Goal: Task Accomplishment & Management: Complete application form

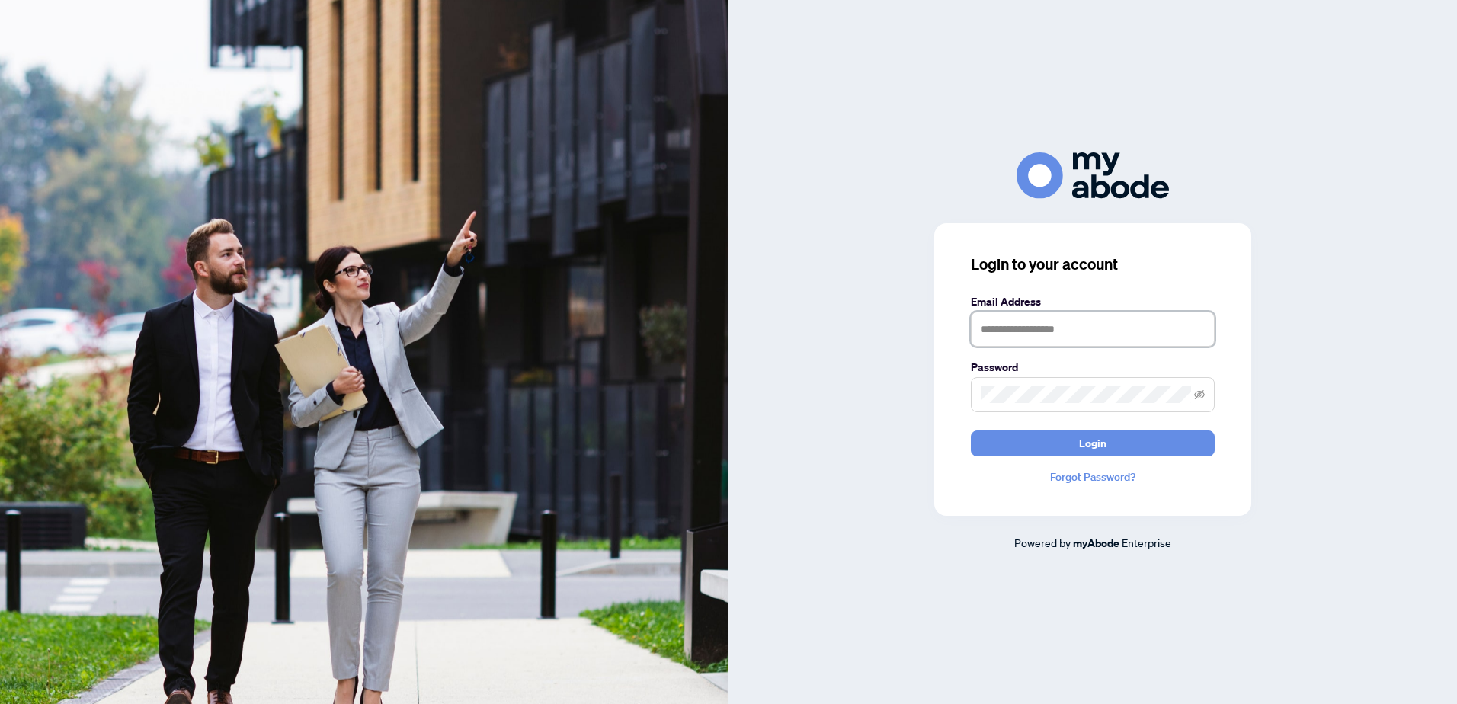
click at [994, 325] on input "text" at bounding box center [1093, 329] width 244 height 35
type input "**********"
click at [1037, 443] on button "Login" at bounding box center [1093, 444] width 244 height 26
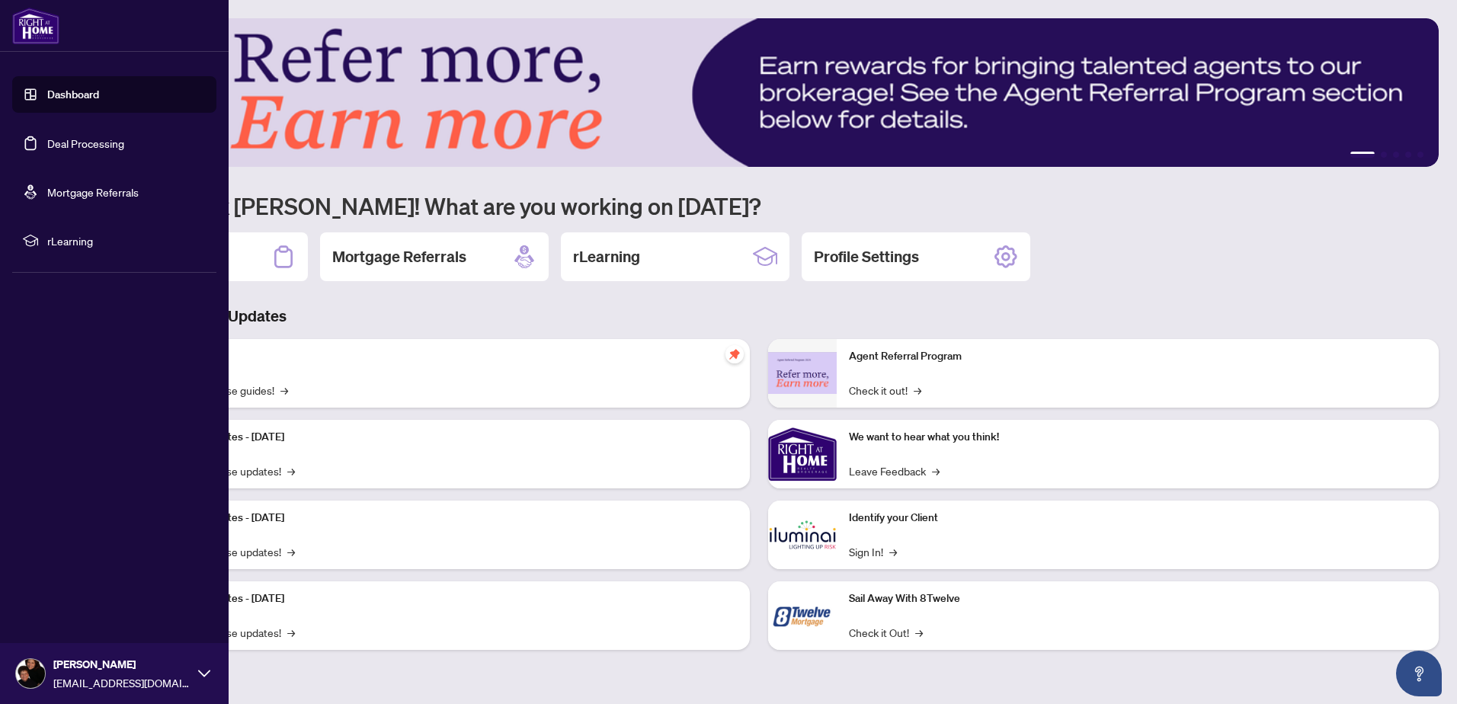
click at [78, 145] on link "Deal Processing" at bounding box center [85, 143] width 77 height 14
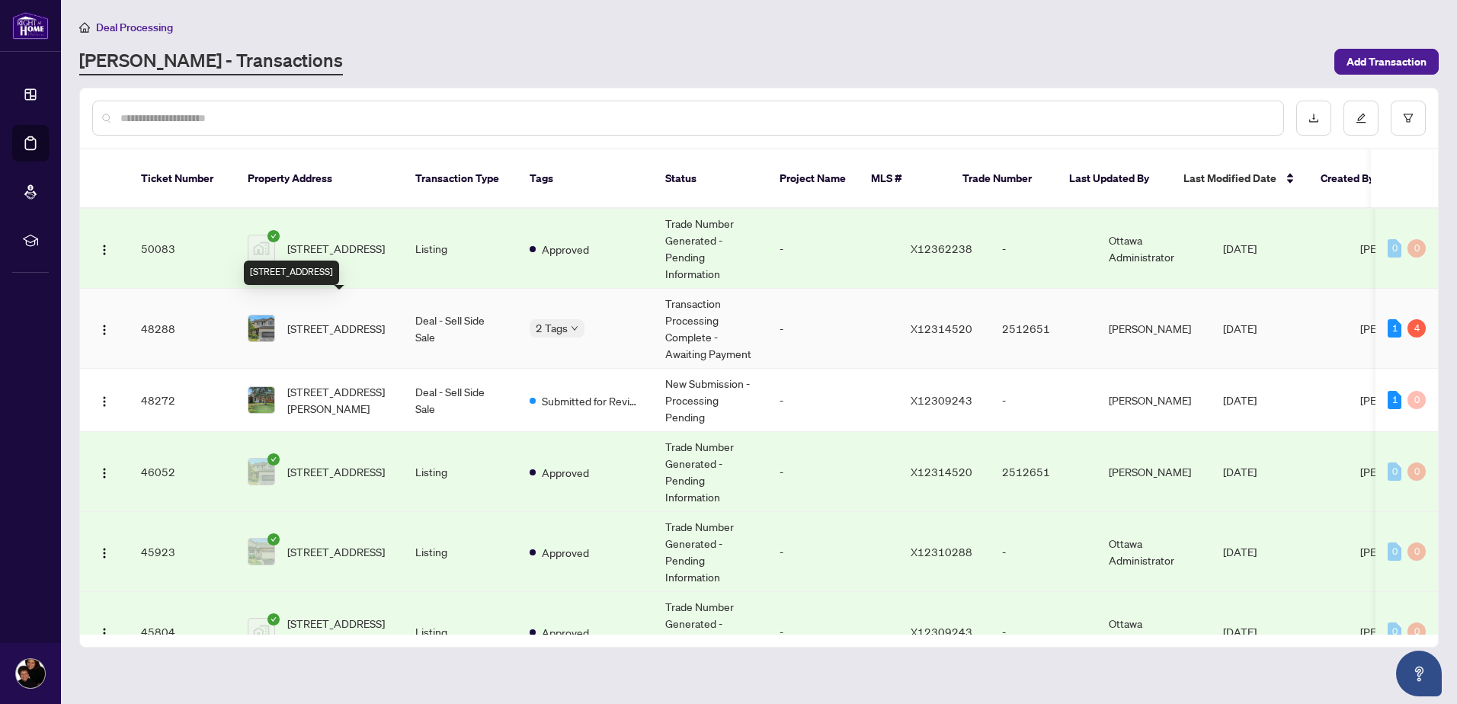
click at [338, 320] on span "[STREET_ADDRESS]" at bounding box center [336, 328] width 98 height 17
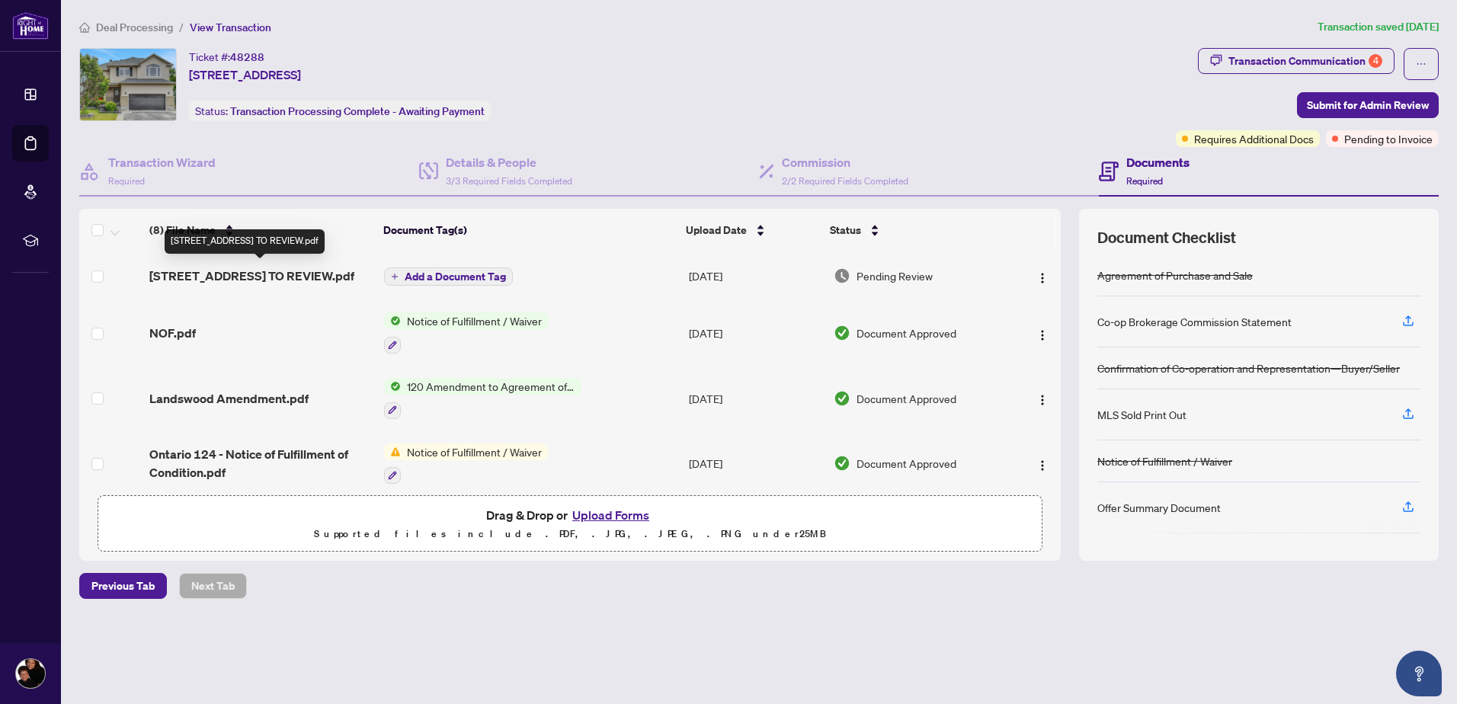
click at [251, 274] on span "[STREET_ADDRESS] TO REVIEW.pdf" at bounding box center [251, 276] width 205 height 18
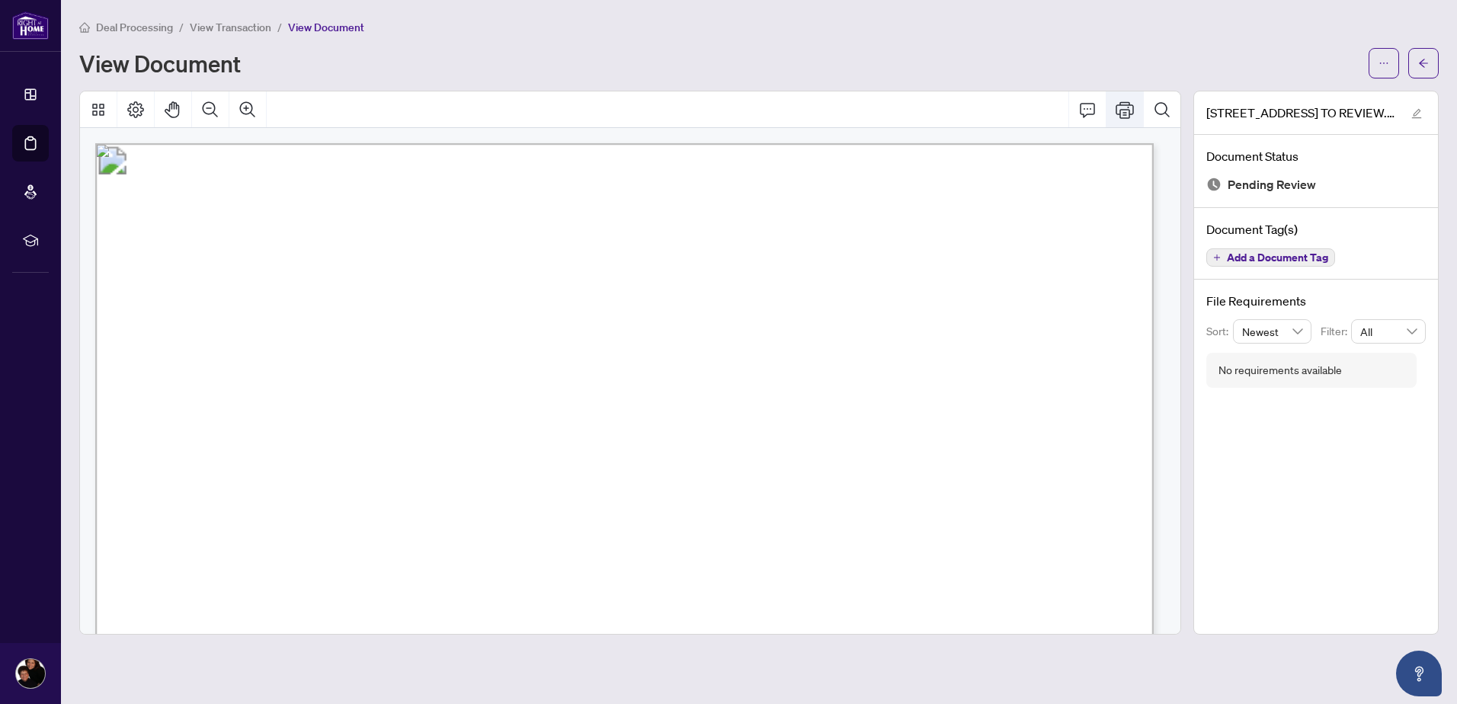
click at [1133, 110] on icon "Print" at bounding box center [1125, 109] width 18 height 17
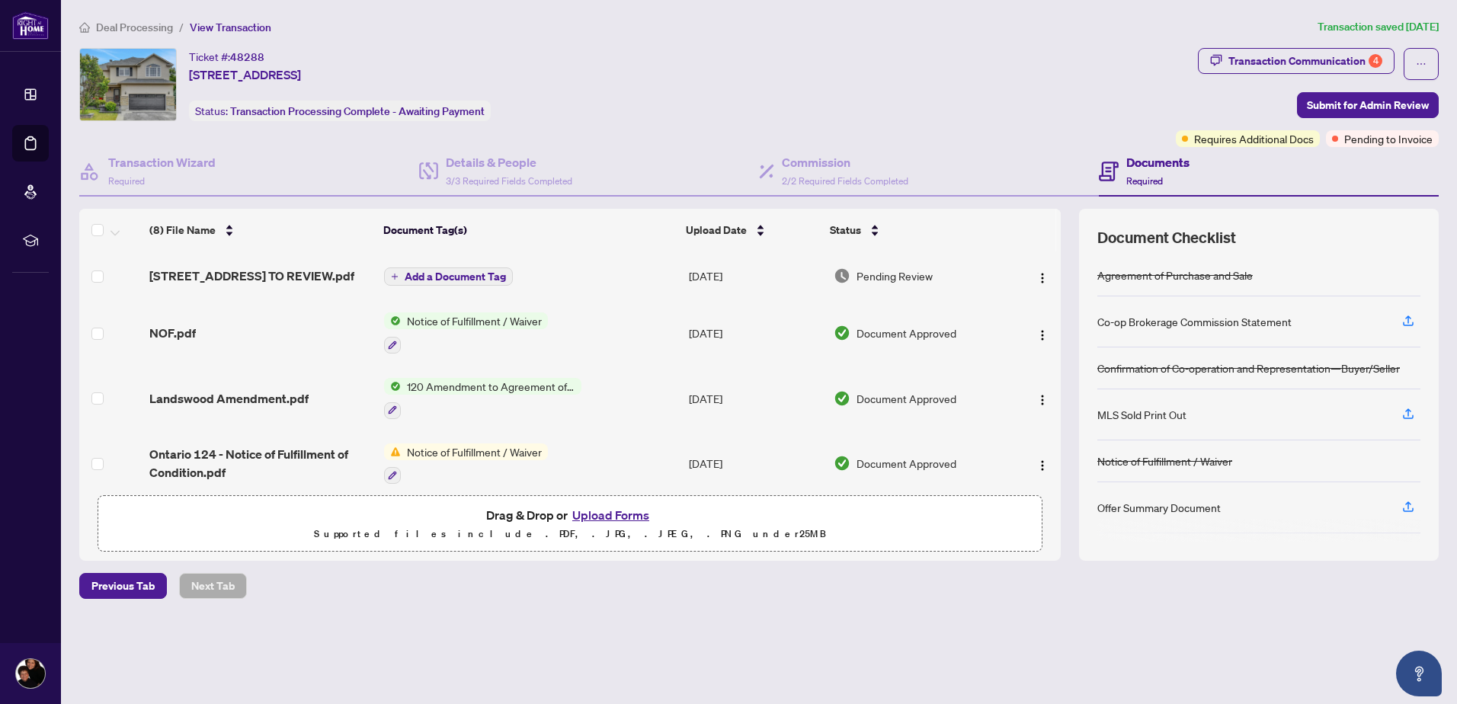
click at [605, 515] on button "Upload Forms" at bounding box center [611, 515] width 86 height 20
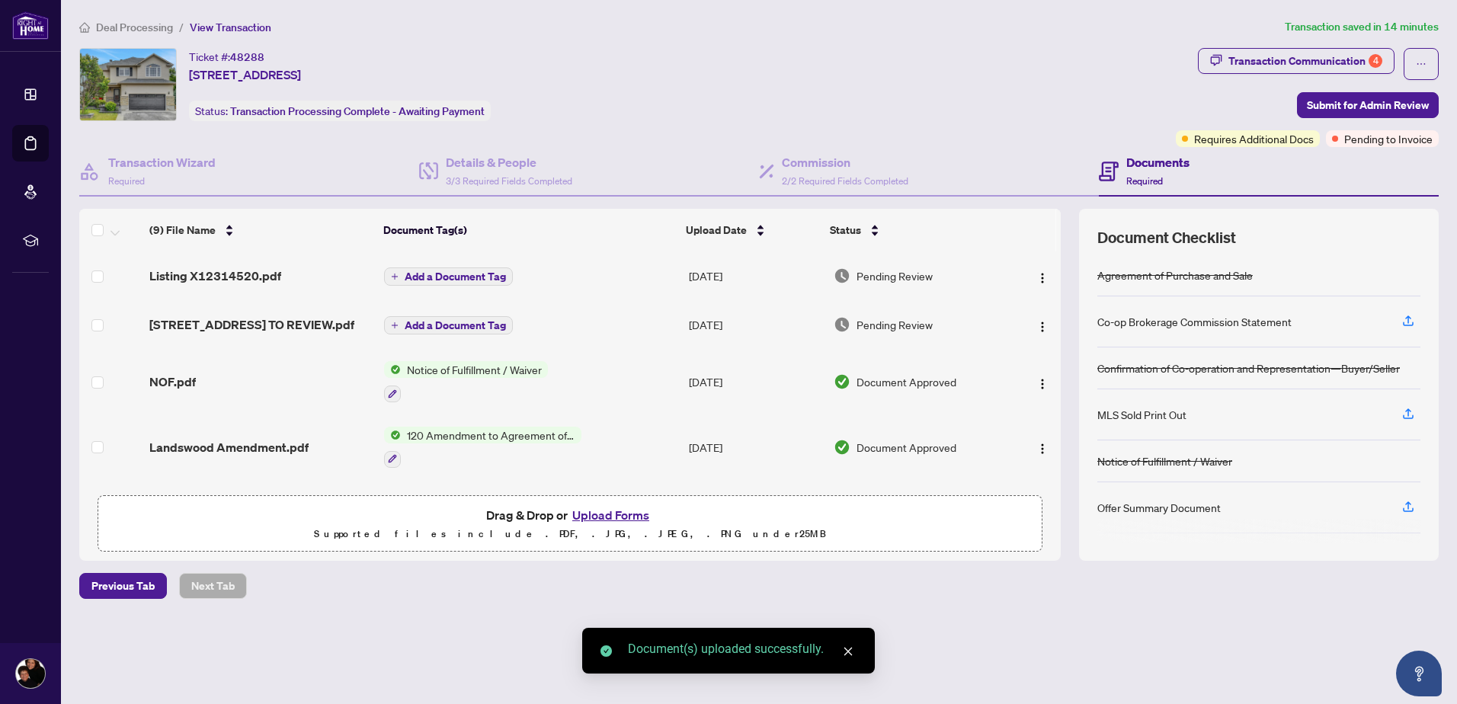
click at [606, 514] on button "Upload Forms" at bounding box center [611, 515] width 86 height 20
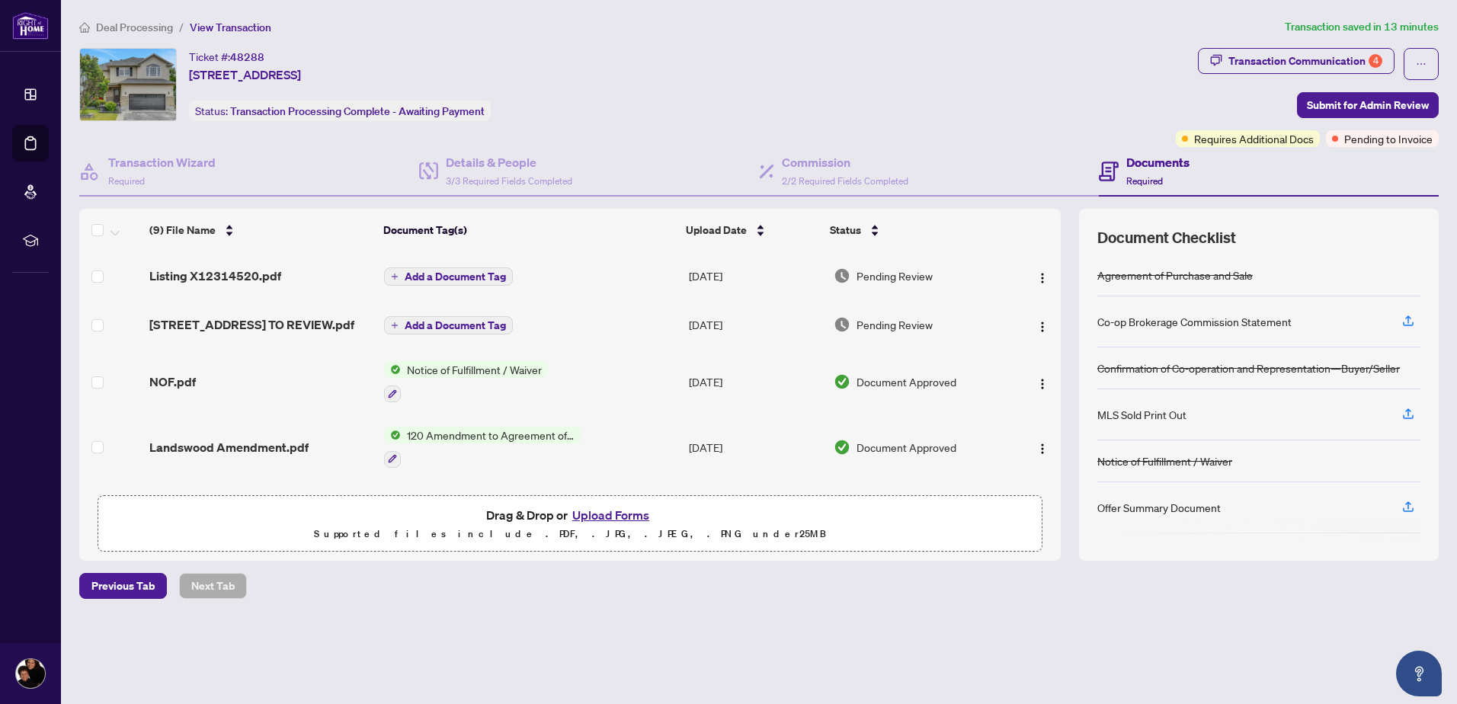
click at [591, 511] on button "Upload Forms" at bounding box center [611, 515] width 86 height 20
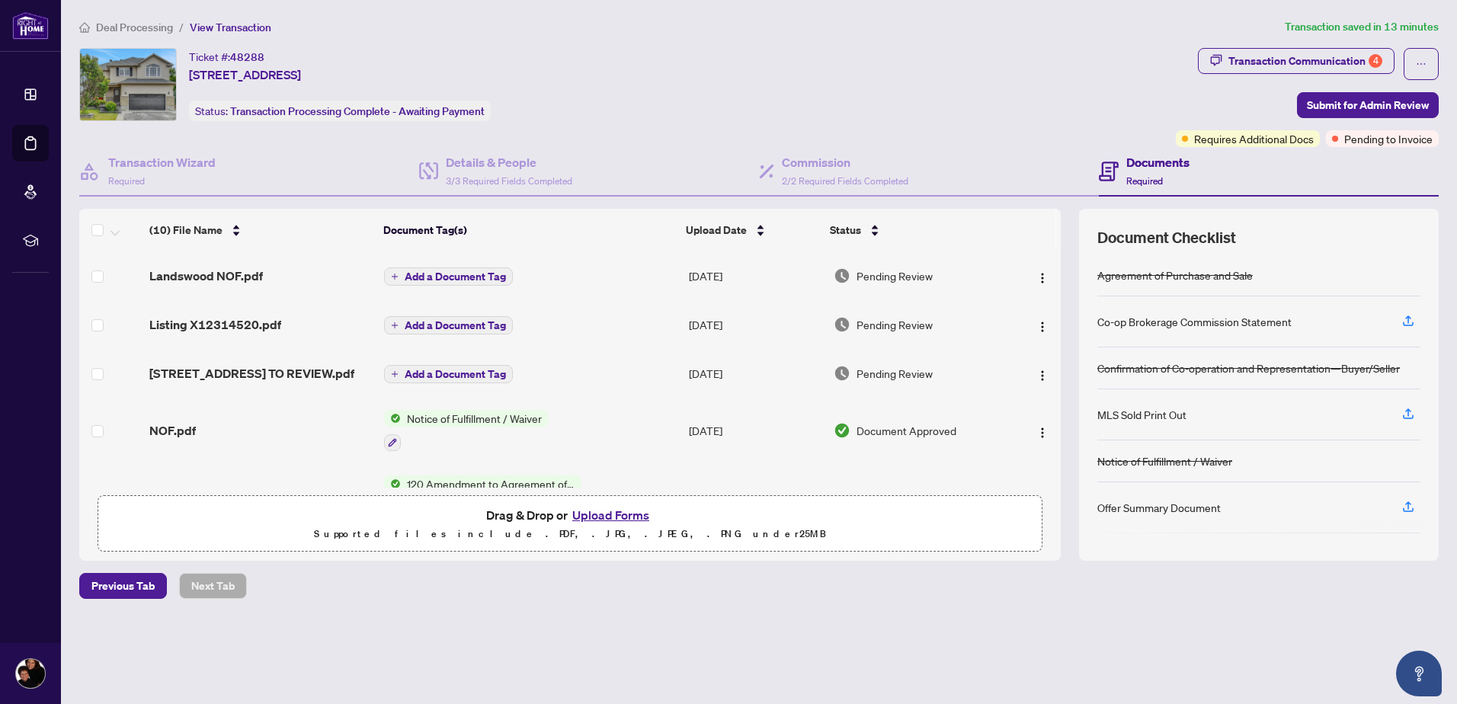
click at [599, 517] on button "Upload Forms" at bounding box center [611, 515] width 86 height 20
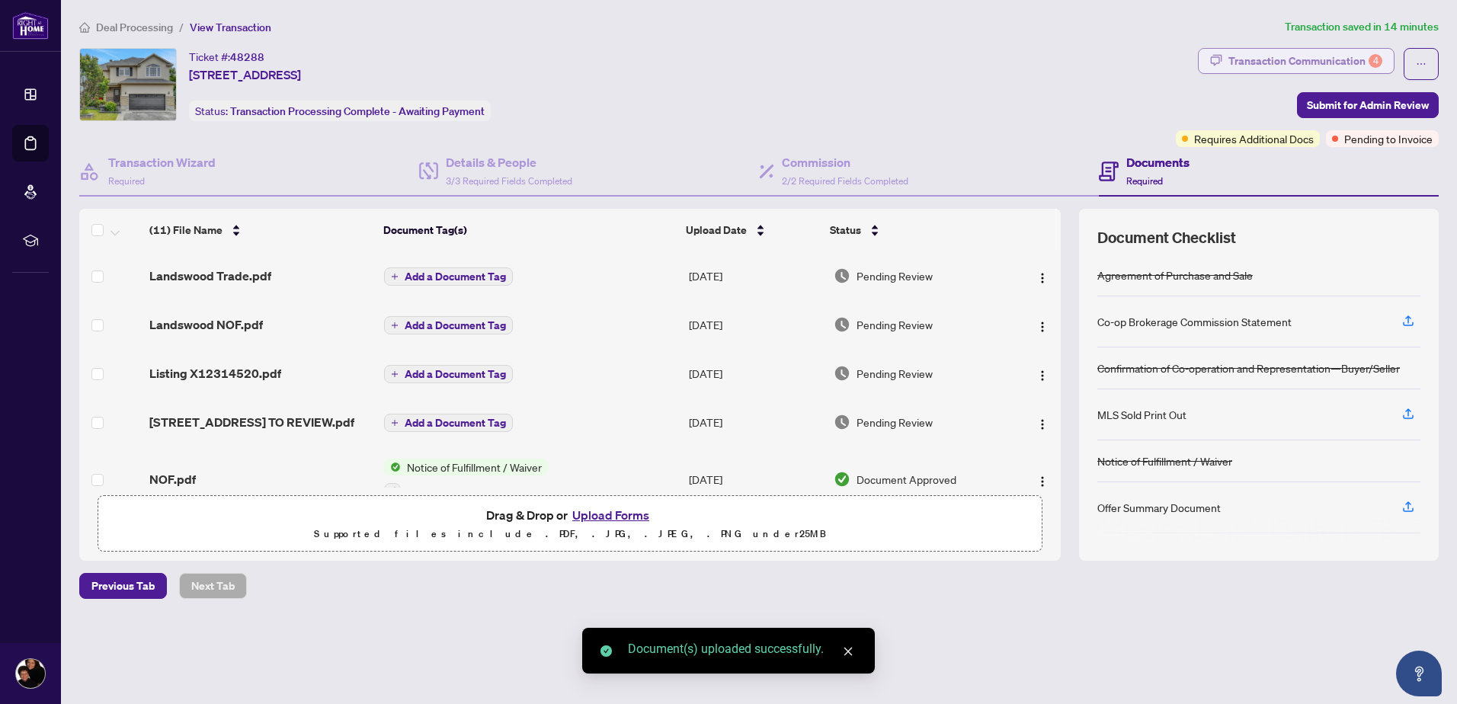
click at [1329, 60] on div "Transaction Communication 4" at bounding box center [1305, 61] width 154 height 24
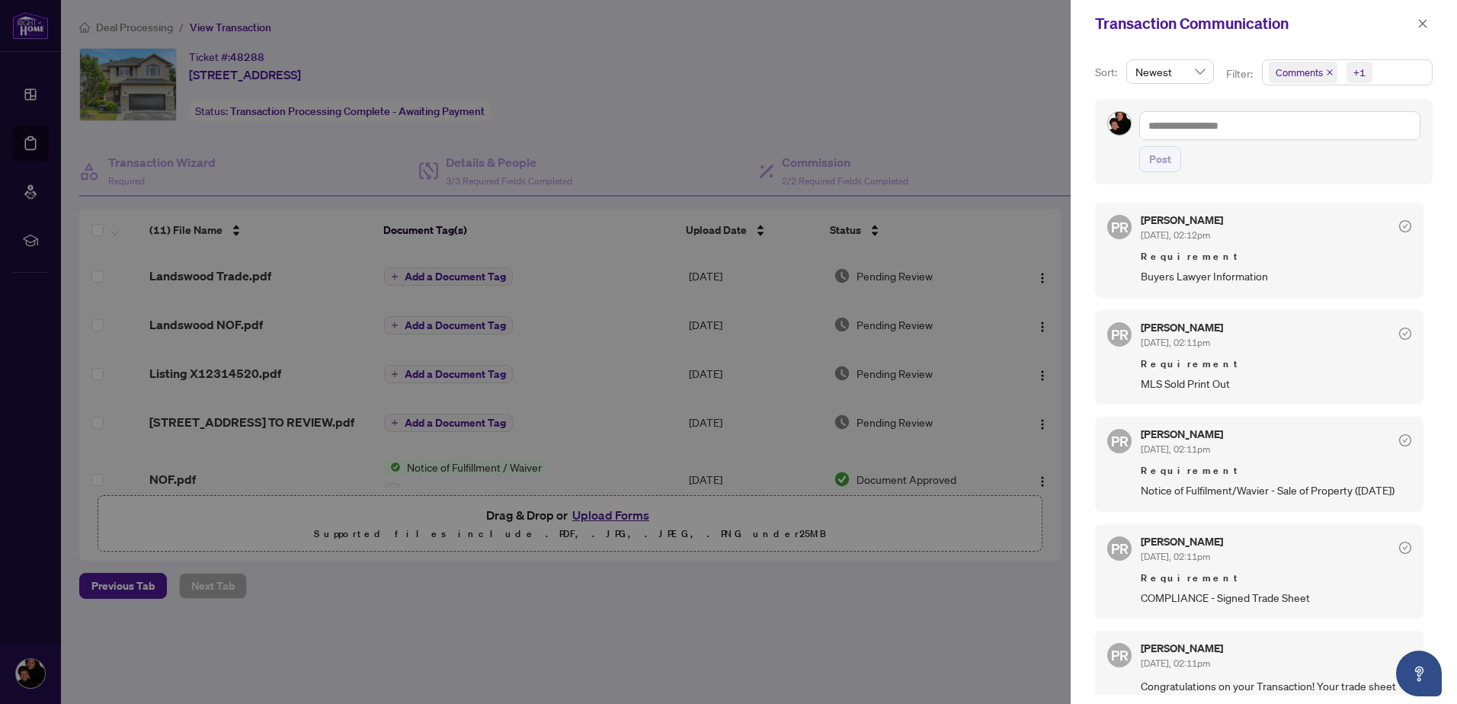
click at [1369, 57] on div "Sort: Newest Filter: Comments +1 Post PR [PERSON_NAME] [DATE], 02:12pm Requirem…" at bounding box center [1264, 375] width 386 height 657
click at [1424, 20] on icon "close" at bounding box center [1422, 23] width 11 height 11
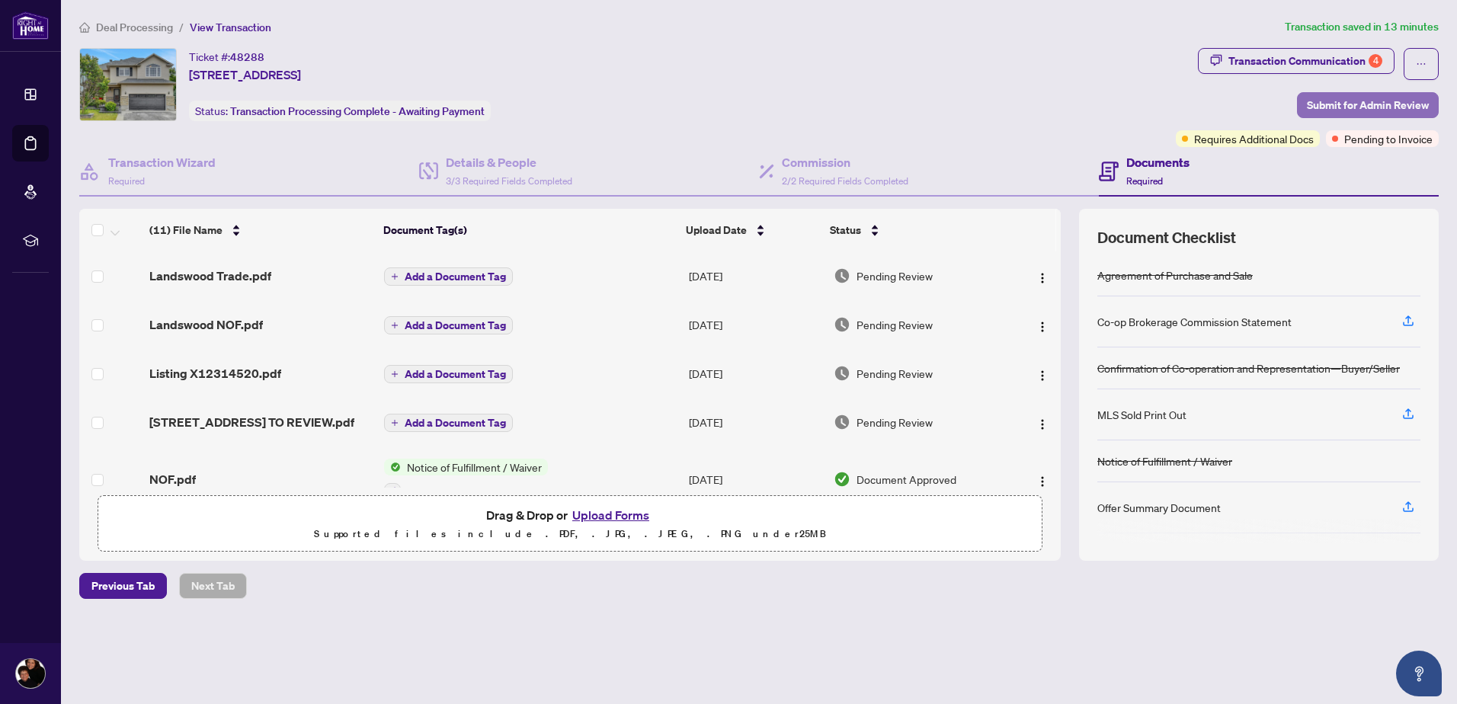
click at [1333, 102] on span "Submit for Admin Review" at bounding box center [1368, 105] width 122 height 24
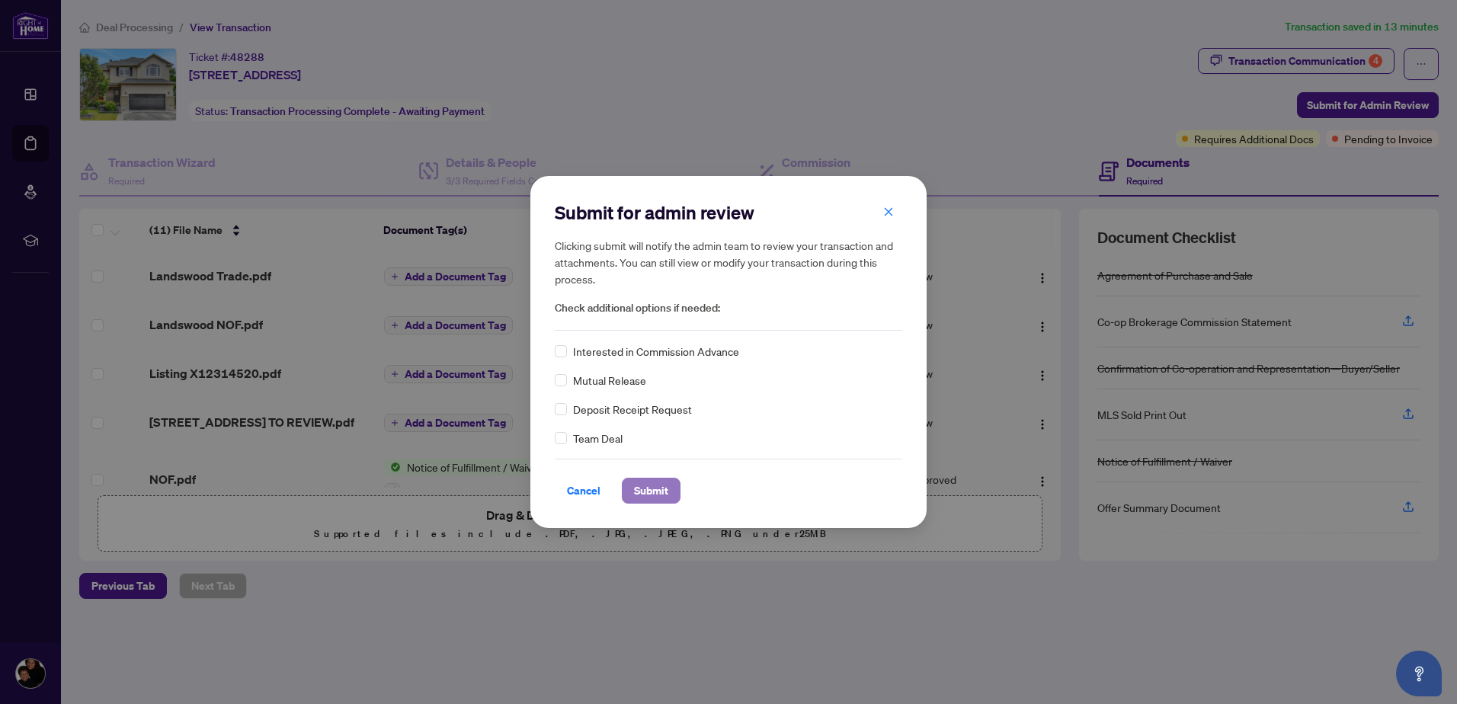
click at [652, 488] on span "Submit" at bounding box center [651, 491] width 34 height 24
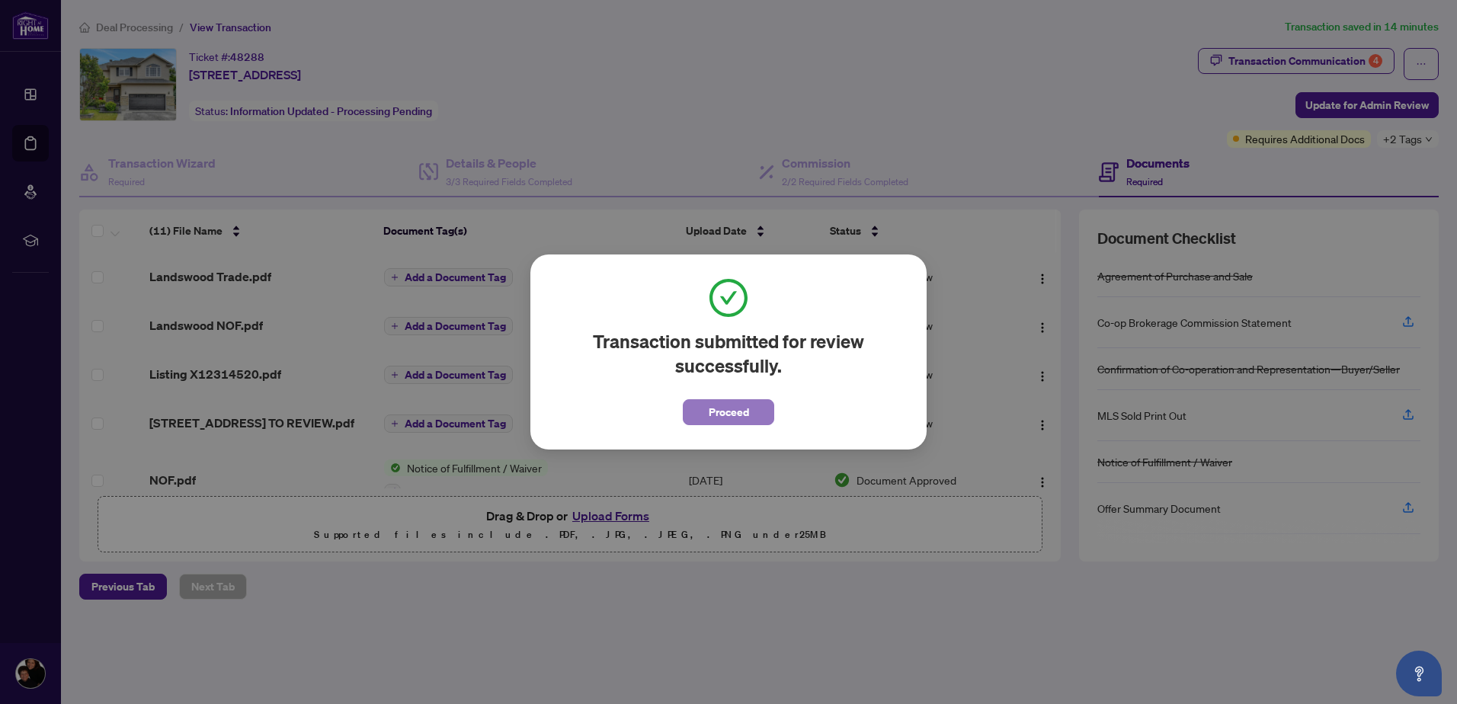
click at [741, 418] on span "Proceed" at bounding box center [729, 412] width 40 height 24
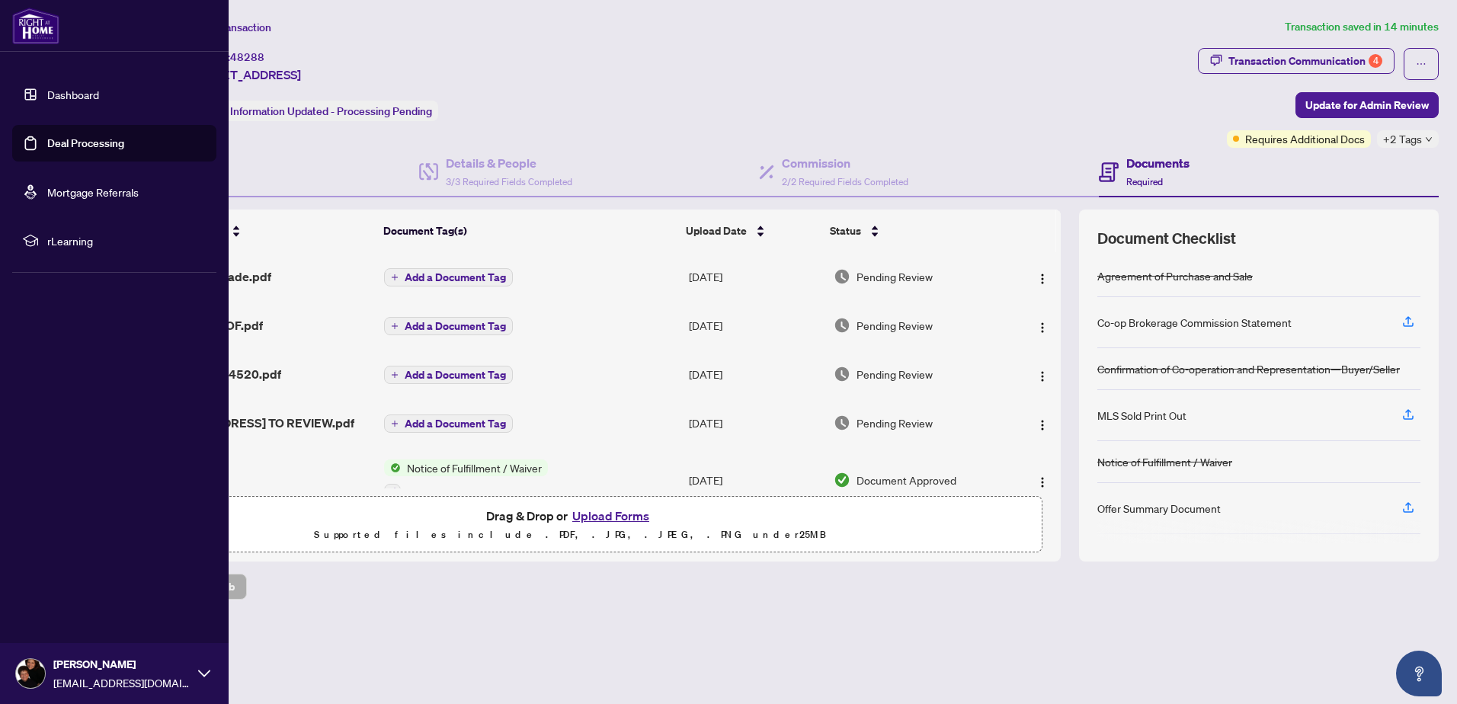
click at [73, 99] on link "Dashboard" at bounding box center [73, 95] width 52 height 14
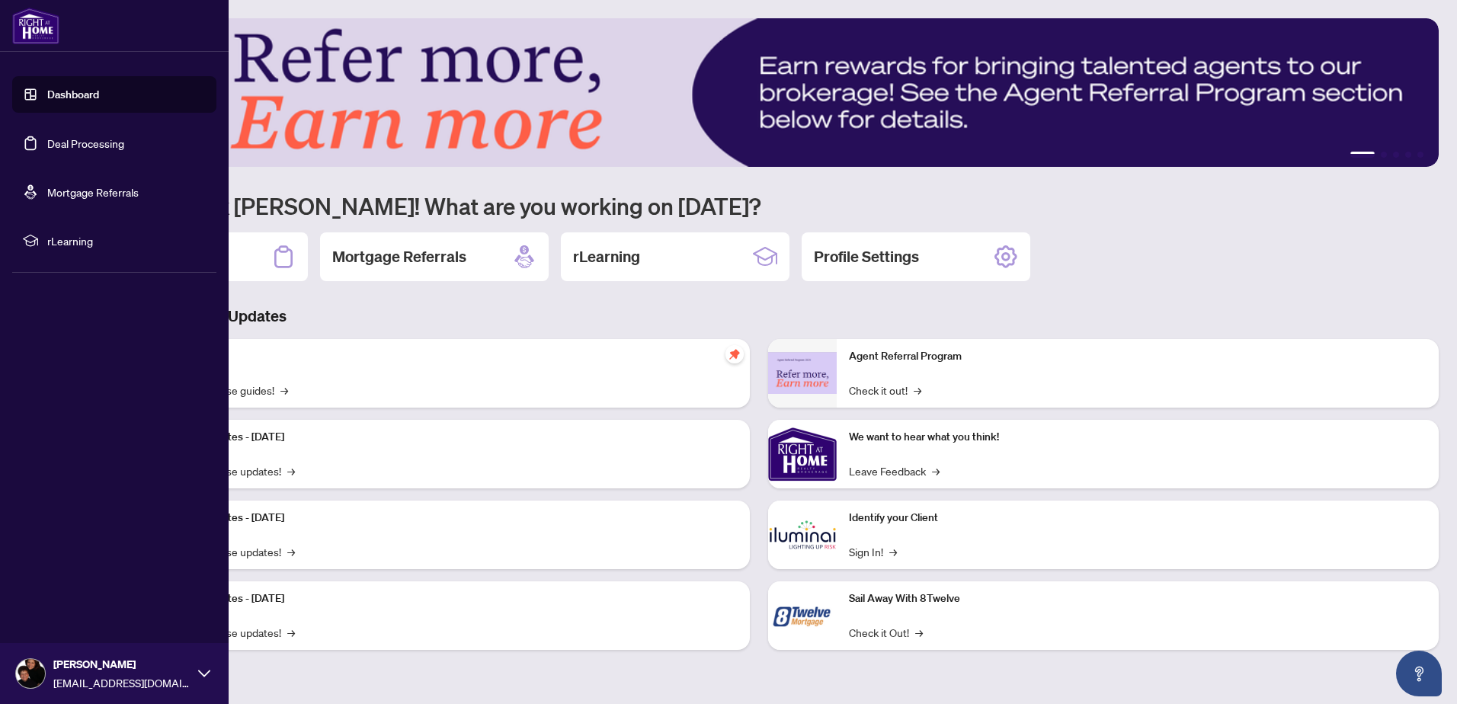
click at [84, 143] on link "Deal Processing" at bounding box center [85, 143] width 77 height 14
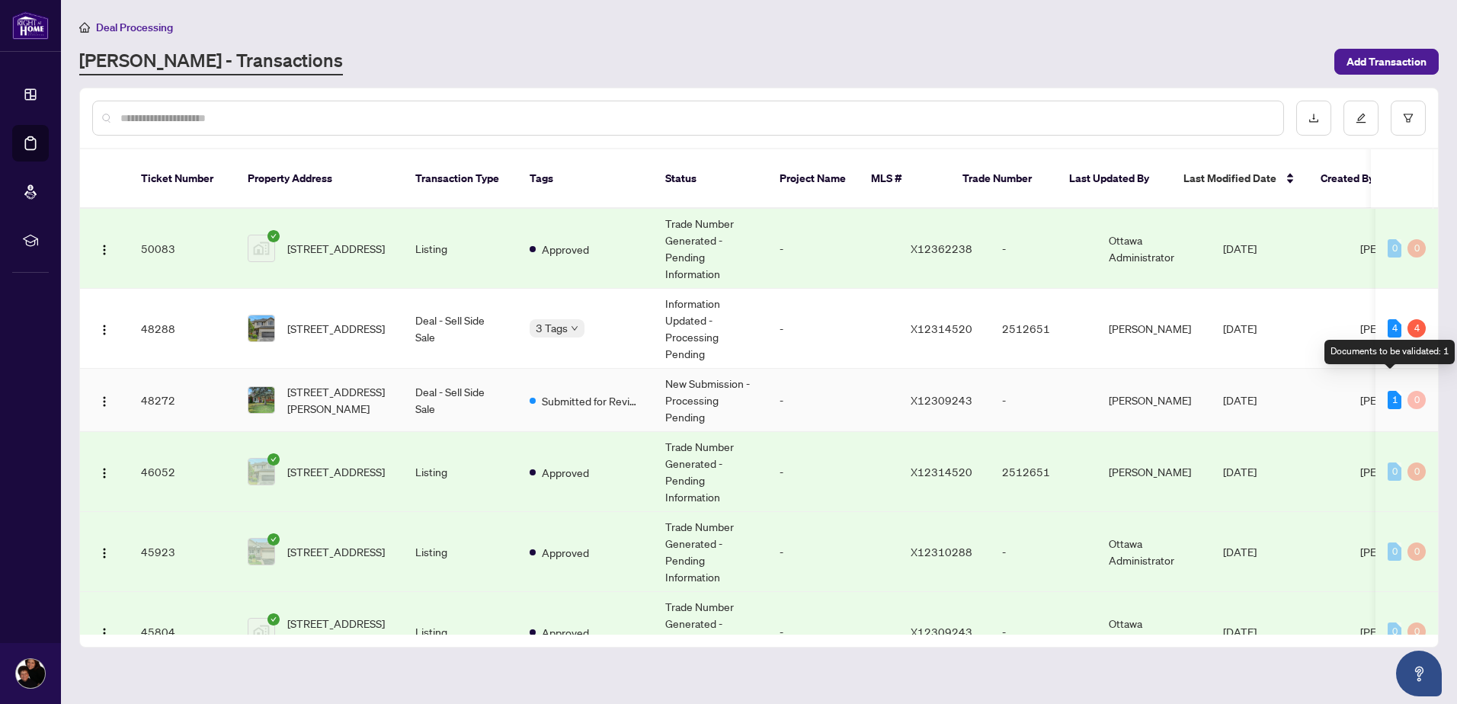
click at [1388, 391] on div "1" at bounding box center [1395, 400] width 14 height 18
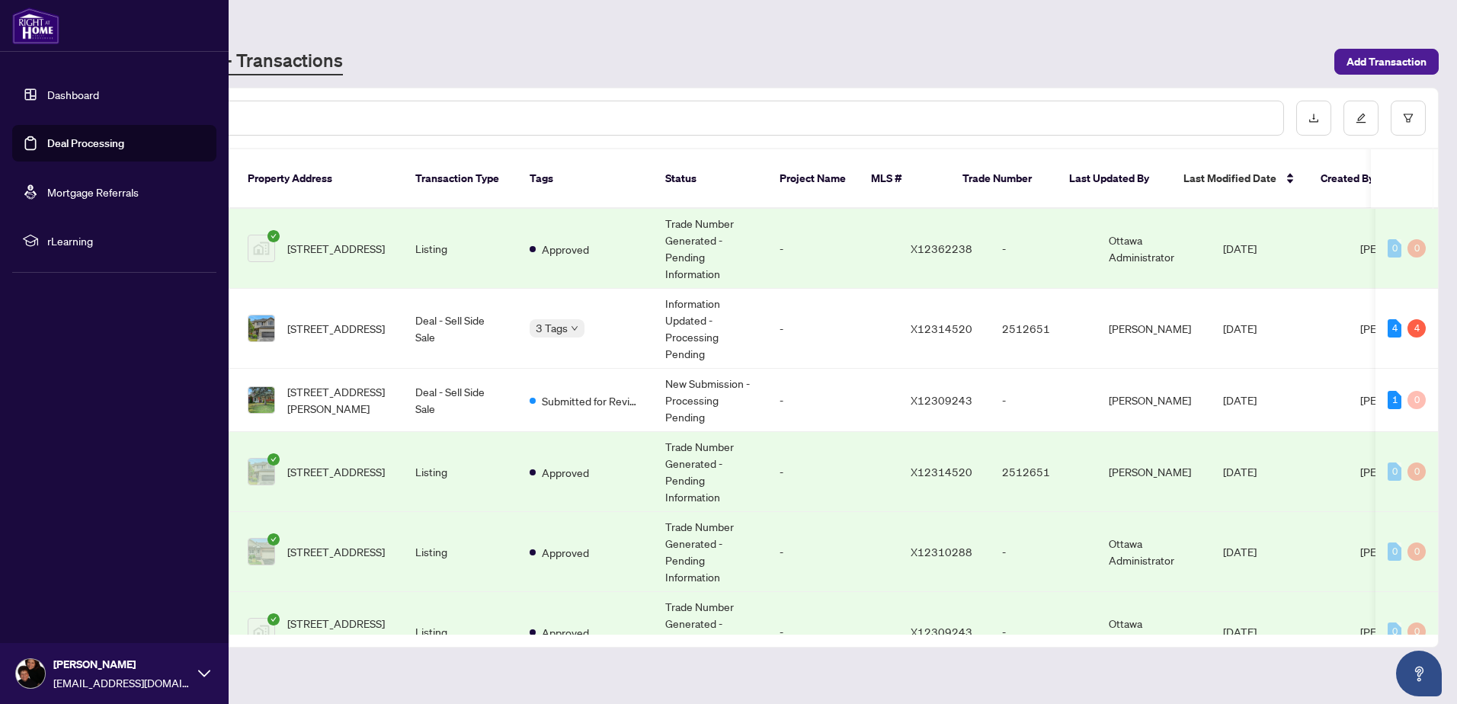
click at [82, 676] on span "[EMAIL_ADDRESS][DOMAIN_NAME]" at bounding box center [121, 682] width 137 height 17
click at [64, 583] on span "Logout" at bounding box center [61, 583] width 34 height 24
